Goal: Check status

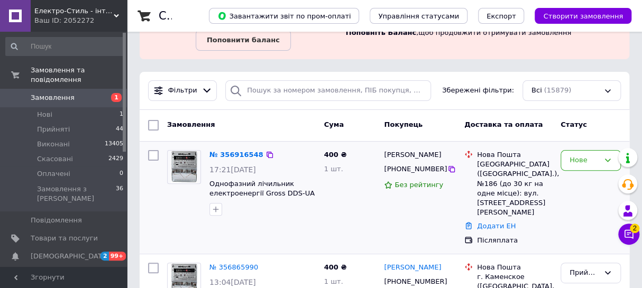
scroll to position [48, 0]
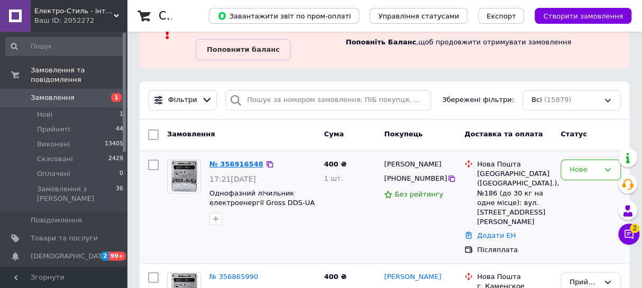
click at [242, 162] on link "№ 356916548" at bounding box center [236, 164] width 54 height 8
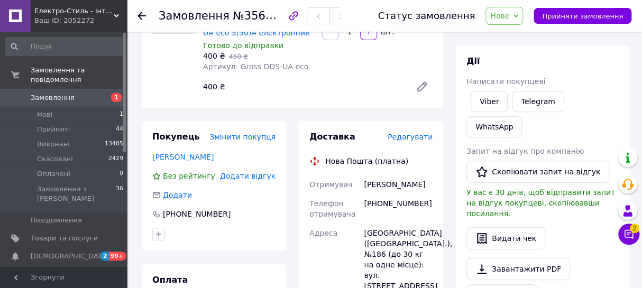
scroll to position [144, 0]
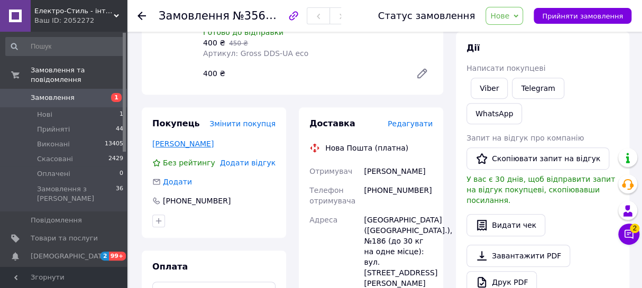
click at [196, 140] on link "Василевський Андрій" at bounding box center [182, 144] width 61 height 8
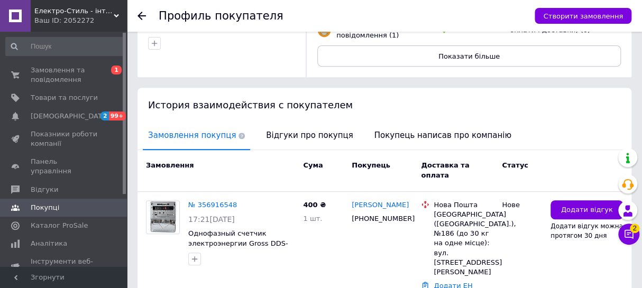
scroll to position [191, 0]
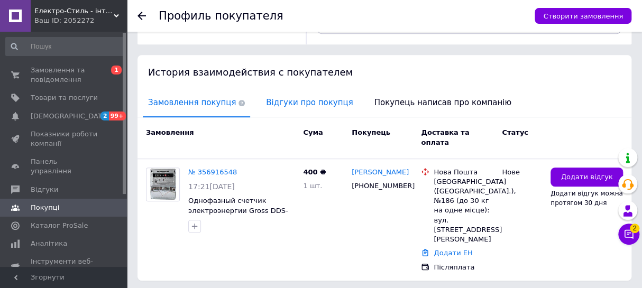
click at [296, 101] on span "Відгуки про покупця" at bounding box center [309, 102] width 97 height 27
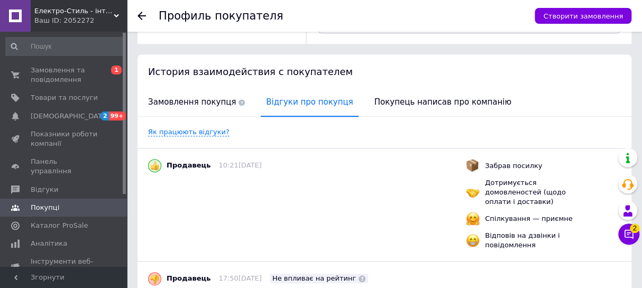
scroll to position [180, 0]
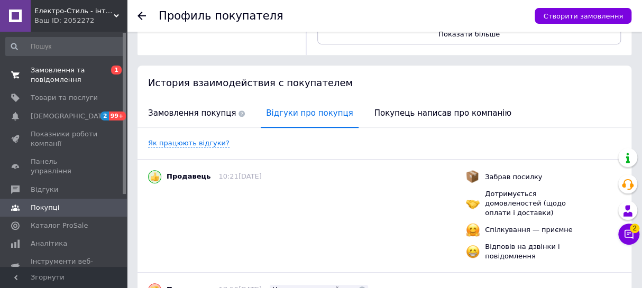
click at [55, 75] on span "Замовлення та повідомлення" at bounding box center [64, 75] width 67 height 19
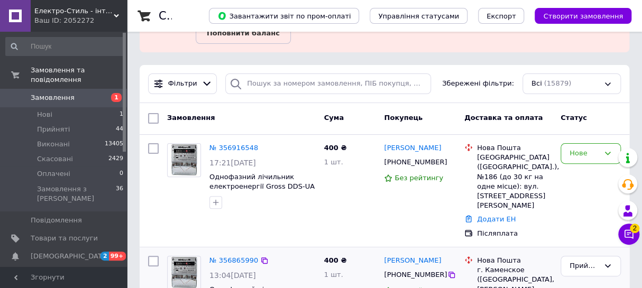
scroll to position [96, 0]
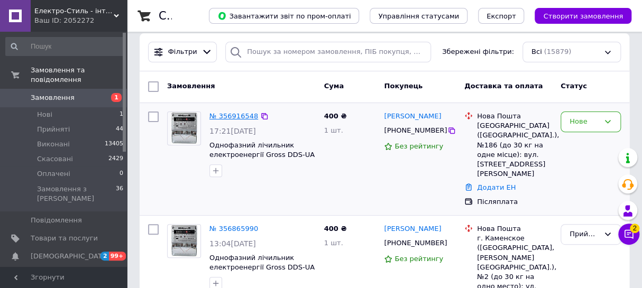
click at [237, 112] on link "№ 356916548" at bounding box center [233, 116] width 49 height 8
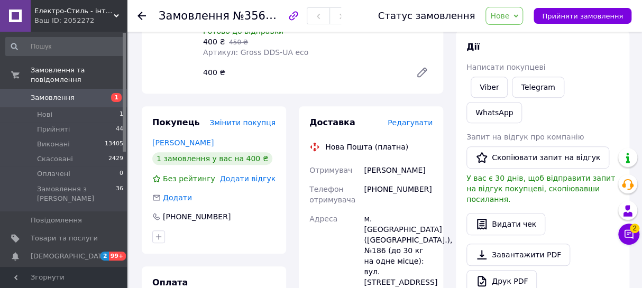
scroll to position [144, 0]
